Goal: Task Accomplishment & Management: Manage account settings

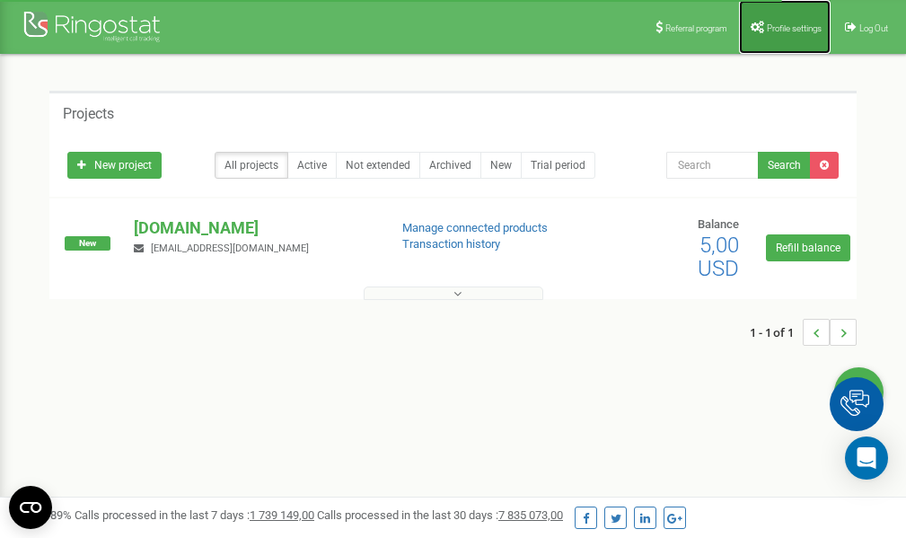
click at [774, 27] on span "Profile settings" at bounding box center [794, 28] width 55 height 10
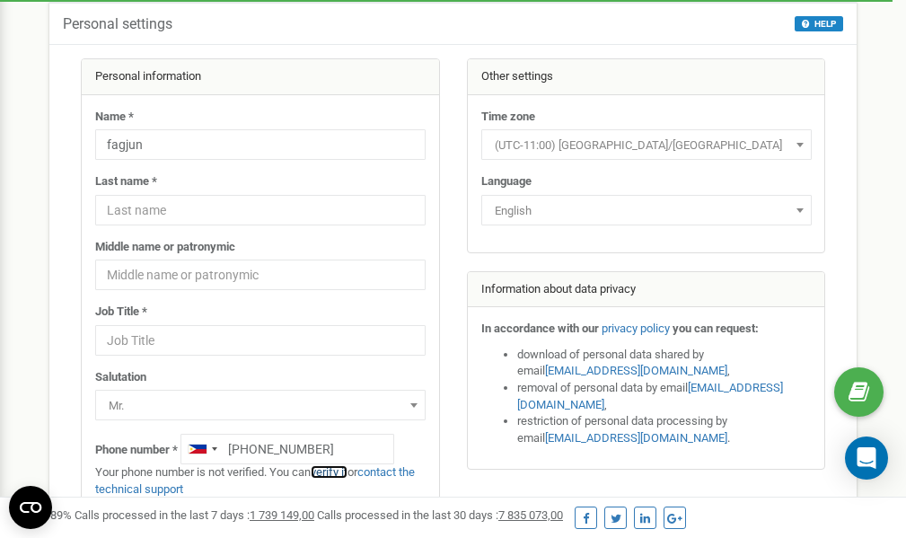
click at [334, 473] on link "verify it" at bounding box center [329, 471] width 37 height 13
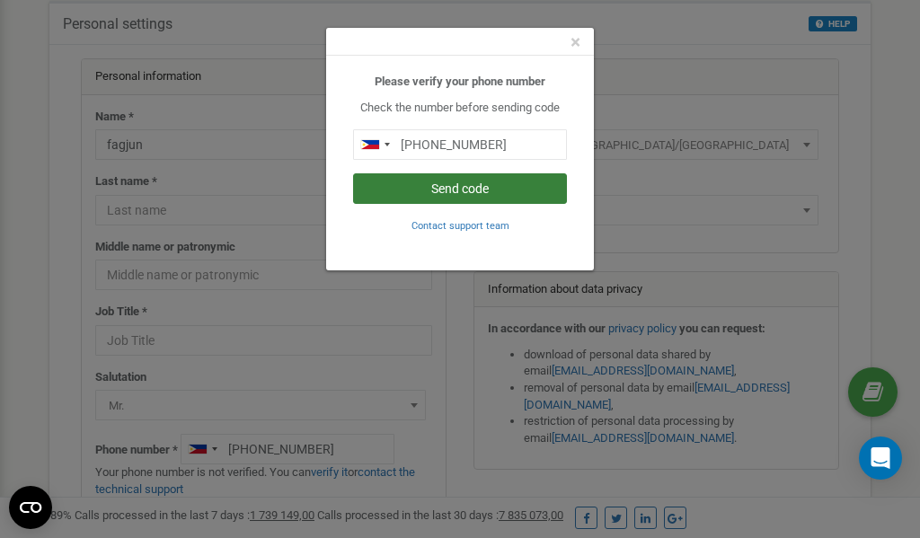
click at [426, 187] on button "Send code" at bounding box center [460, 188] width 214 height 31
